Goal: Task Accomplishment & Management: Manage account settings

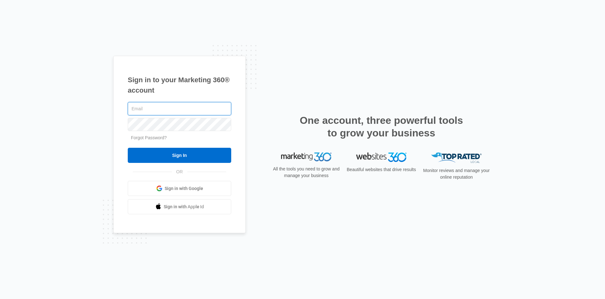
click at [178, 112] on input "text" at bounding box center [179, 108] width 103 height 13
type input "[EMAIL_ADDRESS][DOMAIN_NAME]"
click at [128, 148] on input "Sign In" at bounding box center [179, 155] width 103 height 15
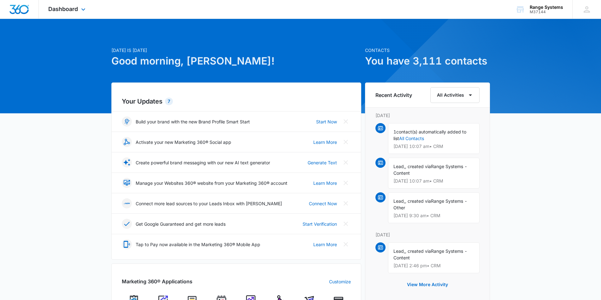
click at [77, 12] on div "Dashboard Apps Reputation Websites Forms CRM Email Social Shop Payments POS Con…" at bounding box center [68, 9] width 58 height 19
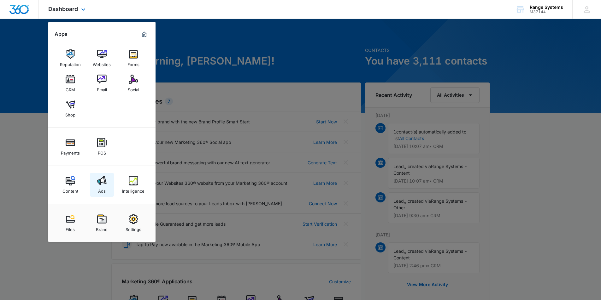
click at [100, 182] on img at bounding box center [101, 180] width 9 height 9
